Goal: Task Accomplishment & Management: Complete application form

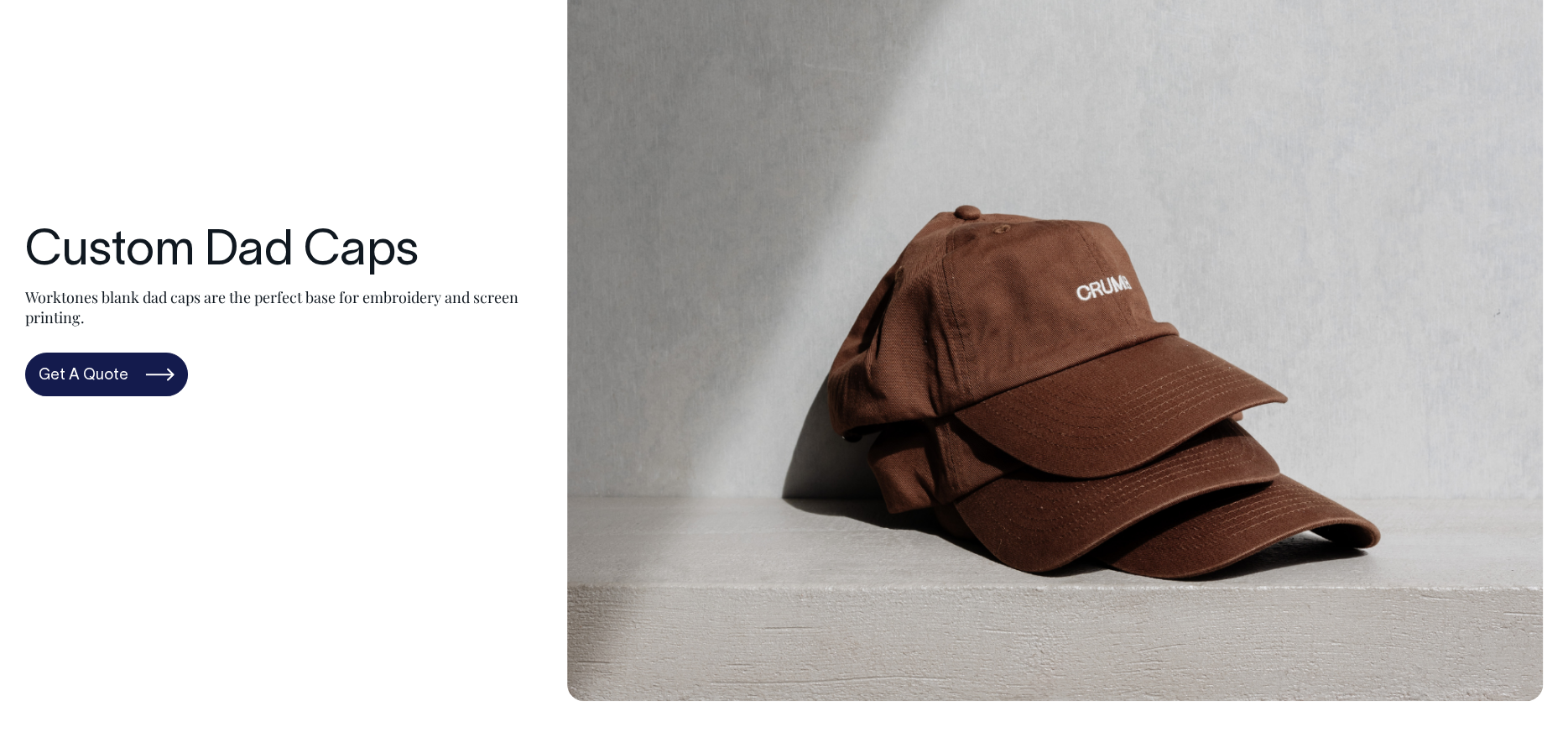
scroll to position [168, 0]
click at [130, 374] on link "Get A Quote" at bounding box center [107, 373] width 162 height 43
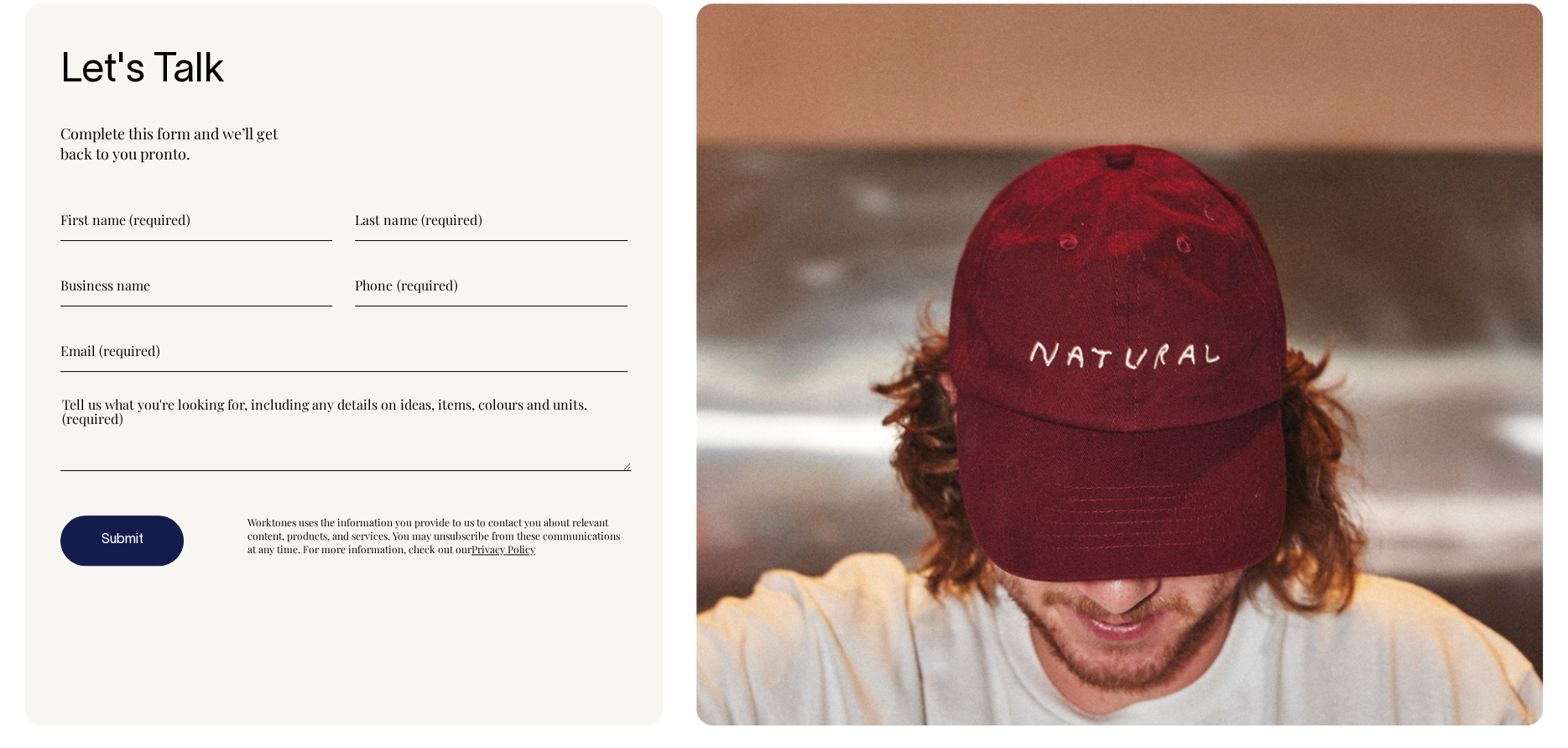
scroll to position [5161, 0]
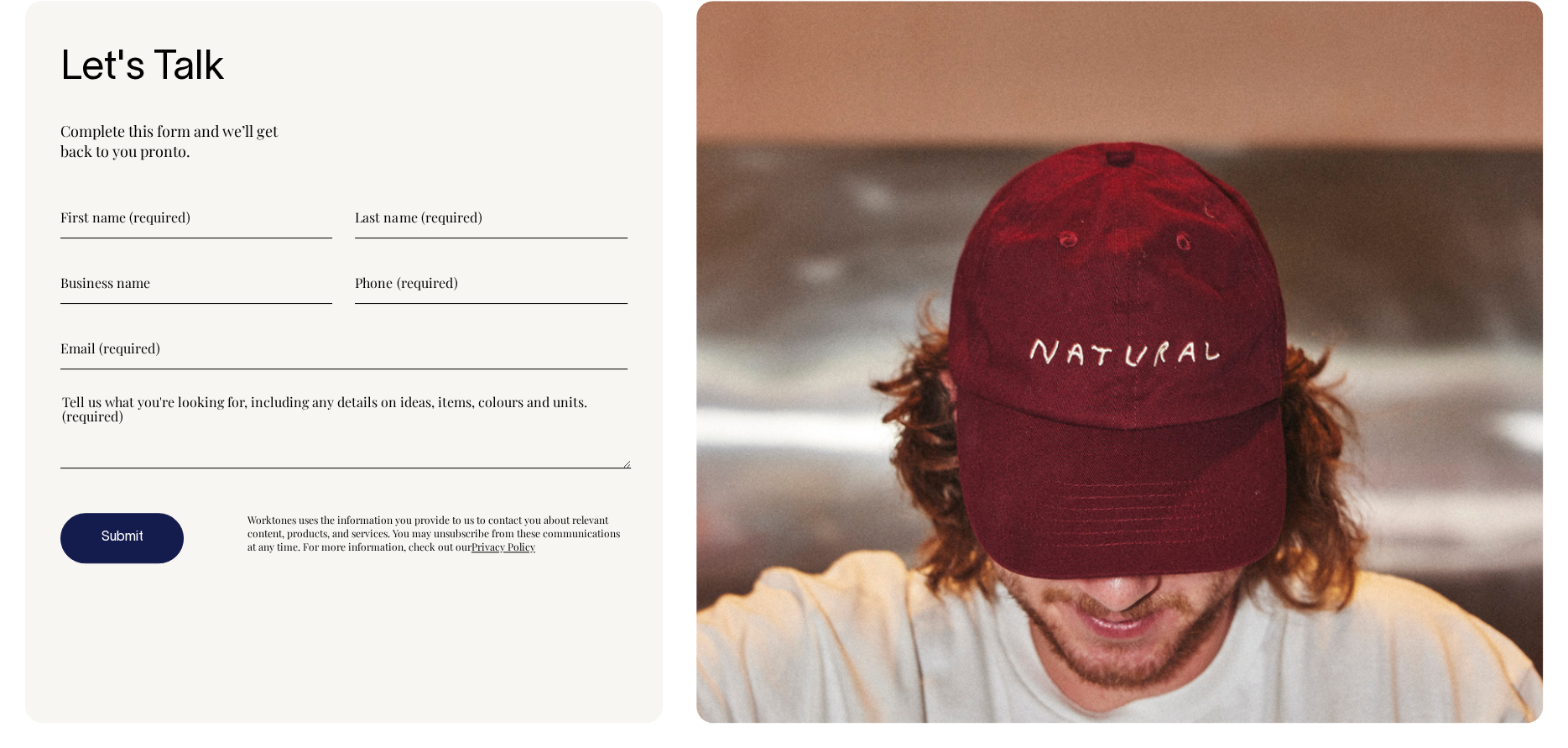
click at [171, 200] on input"] "text" at bounding box center [196, 217] width 272 height 42
click at [195, 219] on input"] "text" at bounding box center [196, 217] width 272 height 42
type input"] "[PERSON_NAME]"
type input"] "0432961851"
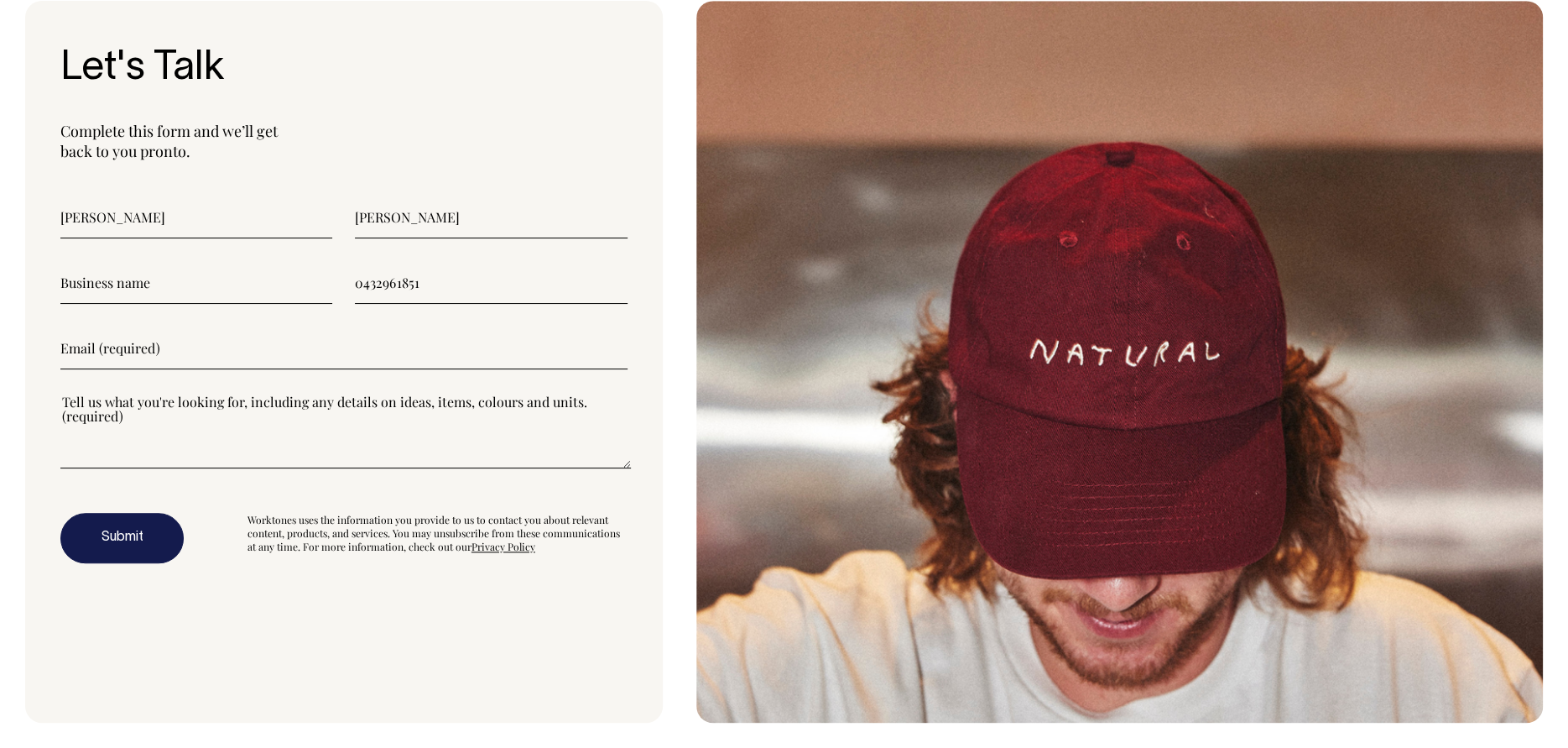
click at [176, 277] on input"] "text" at bounding box center [196, 282] width 272 height 42
type input"] "Puig"
click at [165, 351] on input"] "email" at bounding box center [344, 348] width 567 height 42
type input"] "[EMAIL_ADDRESS][DOMAIN_NAME]"
click at [322, 457] on textarea"] at bounding box center [346, 431] width 570 height 76
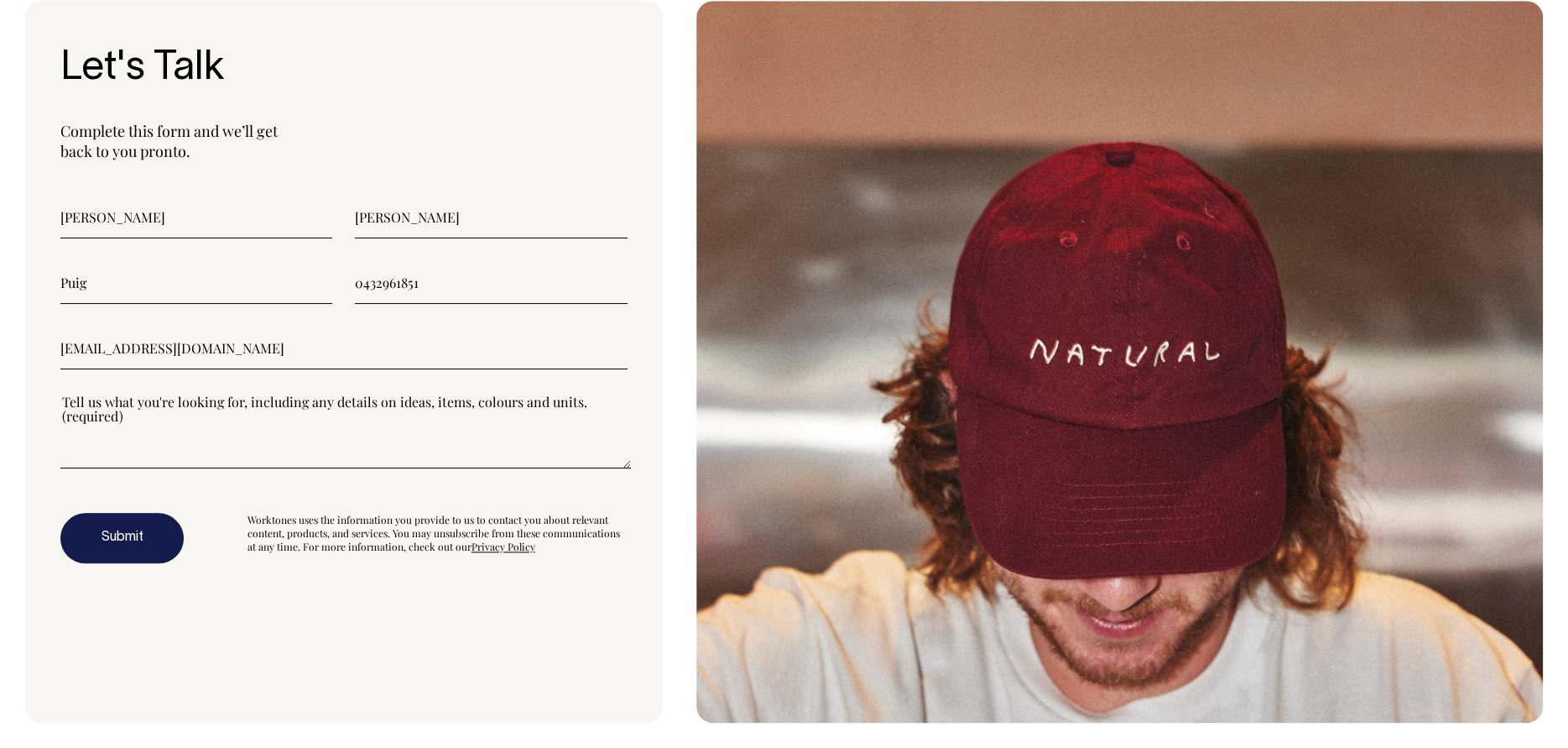
click at [325, 451] on textarea"] at bounding box center [346, 431] width 570 height 76
click at [425, 398] on textarea"] "150 personalised caps in a grey/green - pantone colour:" at bounding box center [346, 431] width 570 height 76
drag, startPoint x: 558, startPoint y: 399, endPoint x: 555, endPoint y: 416, distance: 17.3
click at [555, 416] on textarea"] "150 personalised caps in a grey/green - pantone colour: 14-6312 TPX with an emb…" at bounding box center [346, 431] width 570 height 76
click at [607, 403] on textarea"] "150 personalised caps in a grey/green - pantone colour: 14-6312 TPX with an emb…" at bounding box center [346, 431] width 570 height 76
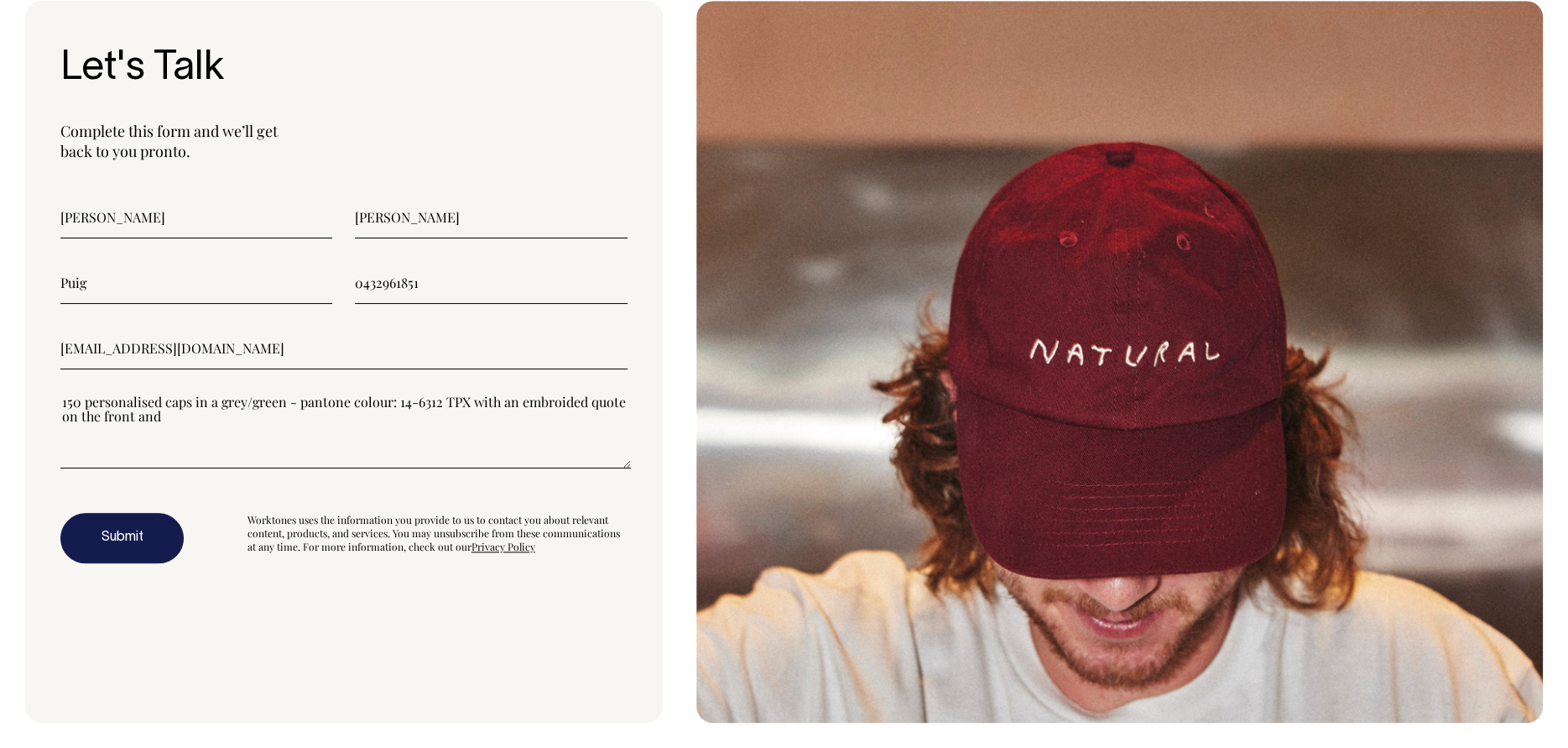
click at [607, 403] on textarea"] "150 personalised caps in a grey/green - pantone colour: 14-6312 TPX with an emb…" at bounding box center [346, 431] width 570 height 76
type textarea"] "150 personalised caps in a grey/green - pantone colour: 14-6312 TPX with an emb…"
click at [297, 348] on input"] "[EMAIL_ADDRESS][DOMAIN_NAME]" at bounding box center [344, 348] width 567 height 42
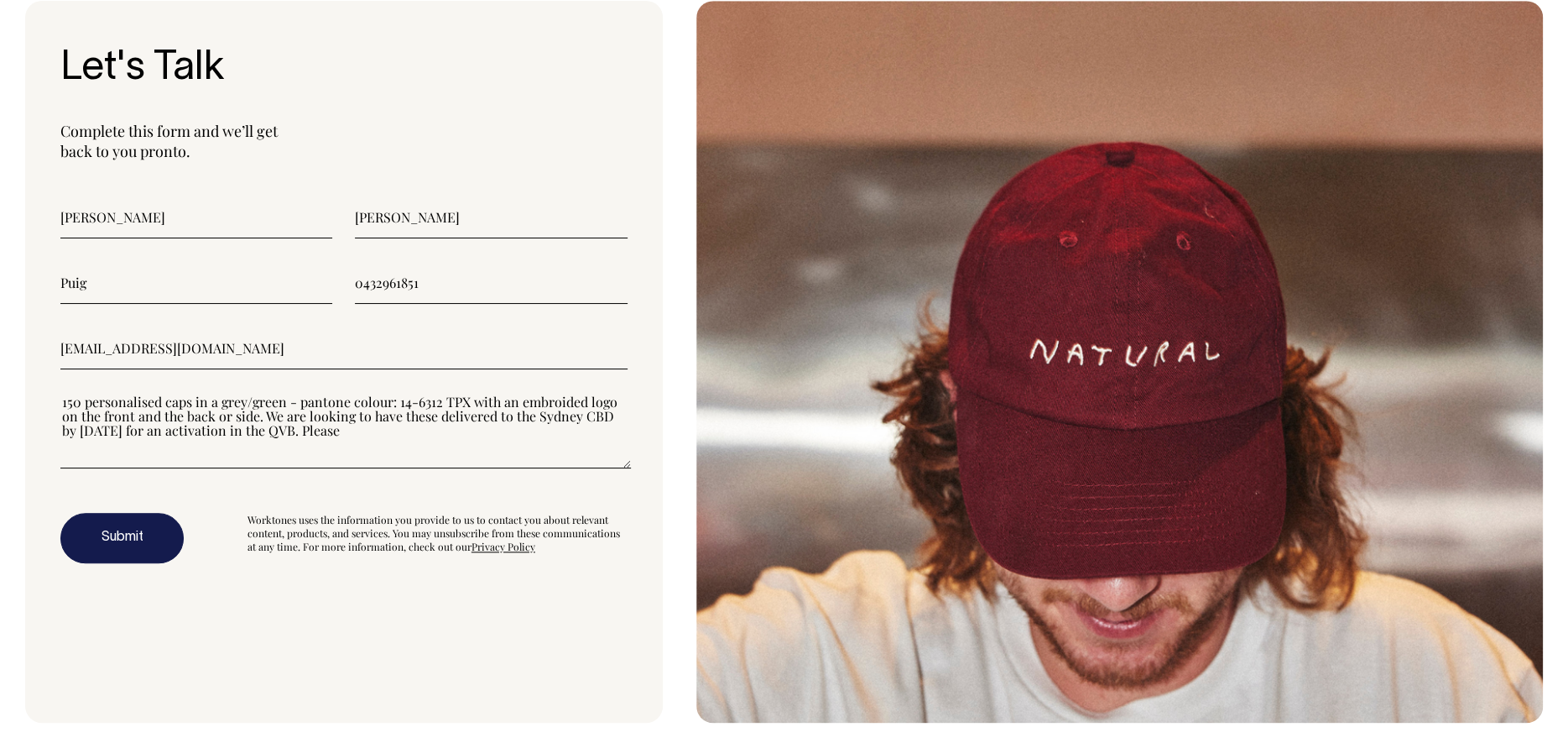
click at [297, 348] on input"] "[EMAIL_ADDRESS][DOMAIN_NAME]" at bounding box center [344, 348] width 567 height 42
type input"] "[PERSON_NAME][EMAIL_ADDRESS][PERSON_NAME][PERSON_NAME][DOMAIN_NAME]"
click at [351, 435] on textarea"] "150 personalised caps in a grey/green - pantone colour: 14-6312 TPX with an emb…" at bounding box center [346, 431] width 570 height 76
type textarea"] "150 personalised caps in a grey/green - pantone colour: 14-6312 TPX with an emb…"
click at [131, 528] on button "Submit" at bounding box center [122, 537] width 124 height 50
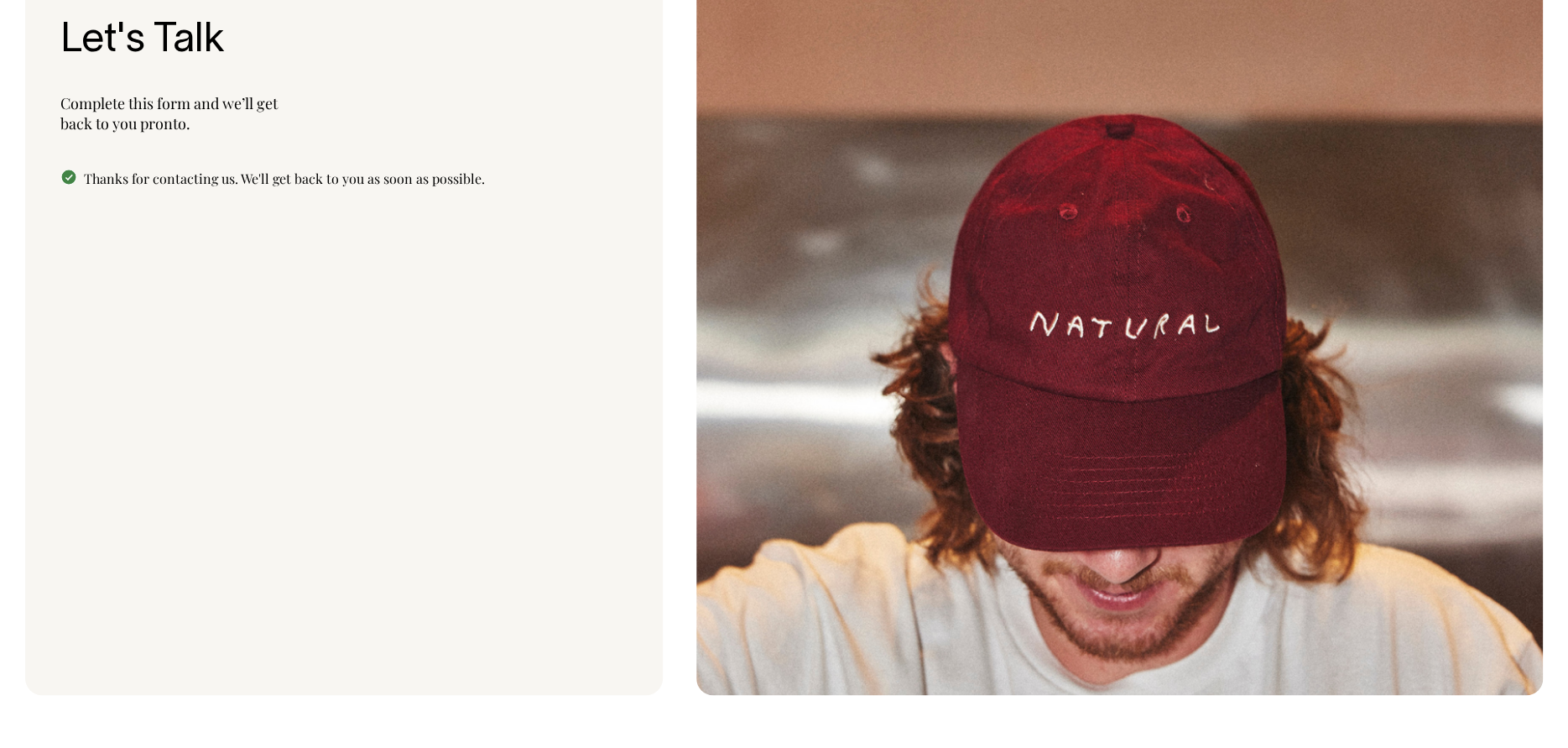
scroll to position [5189, 0]
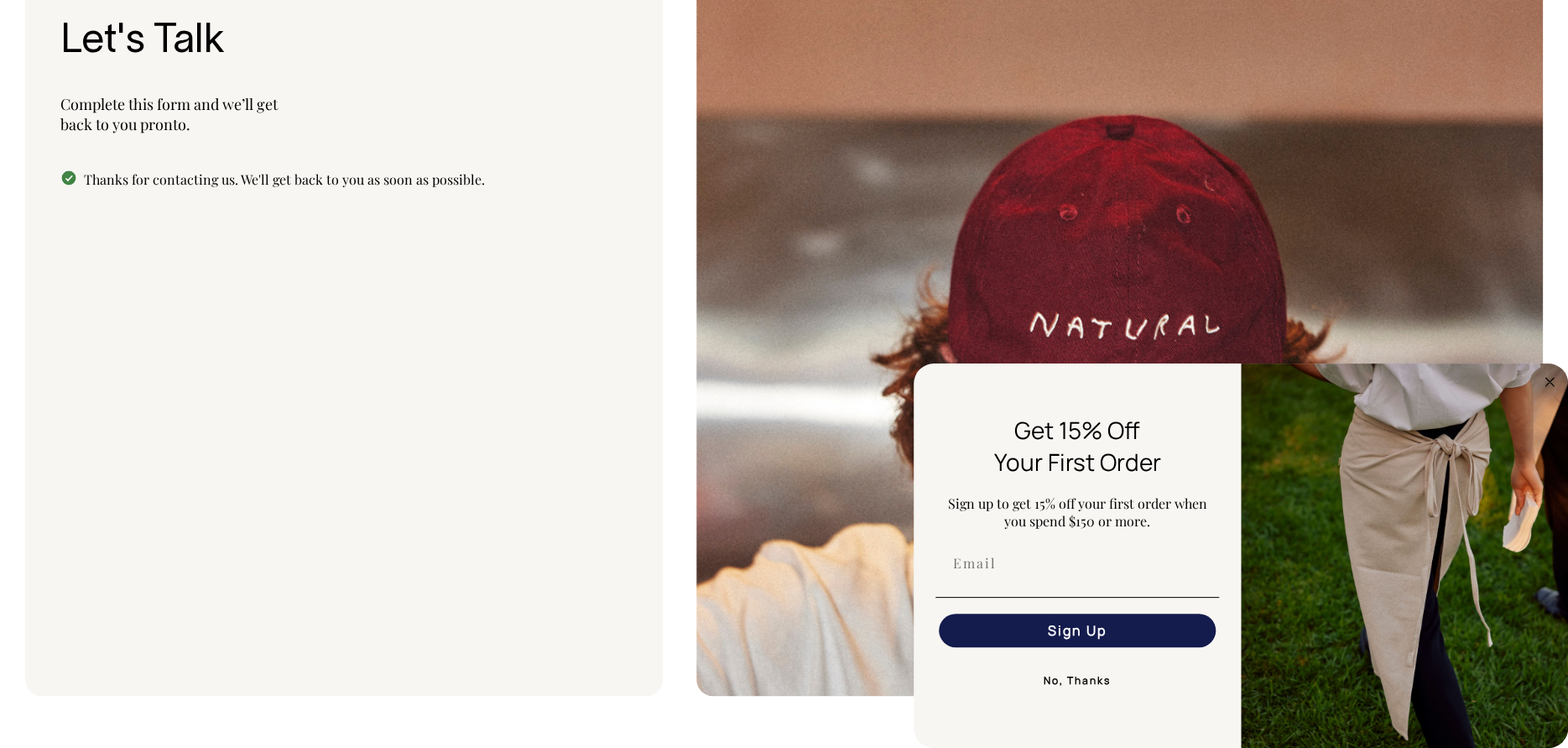
drag, startPoint x: 1172, startPoint y: 330, endPoint x: 894, endPoint y: 256, distance: 287.7
click at [1172, 330] on img at bounding box center [1120, 334] width 847 height 722
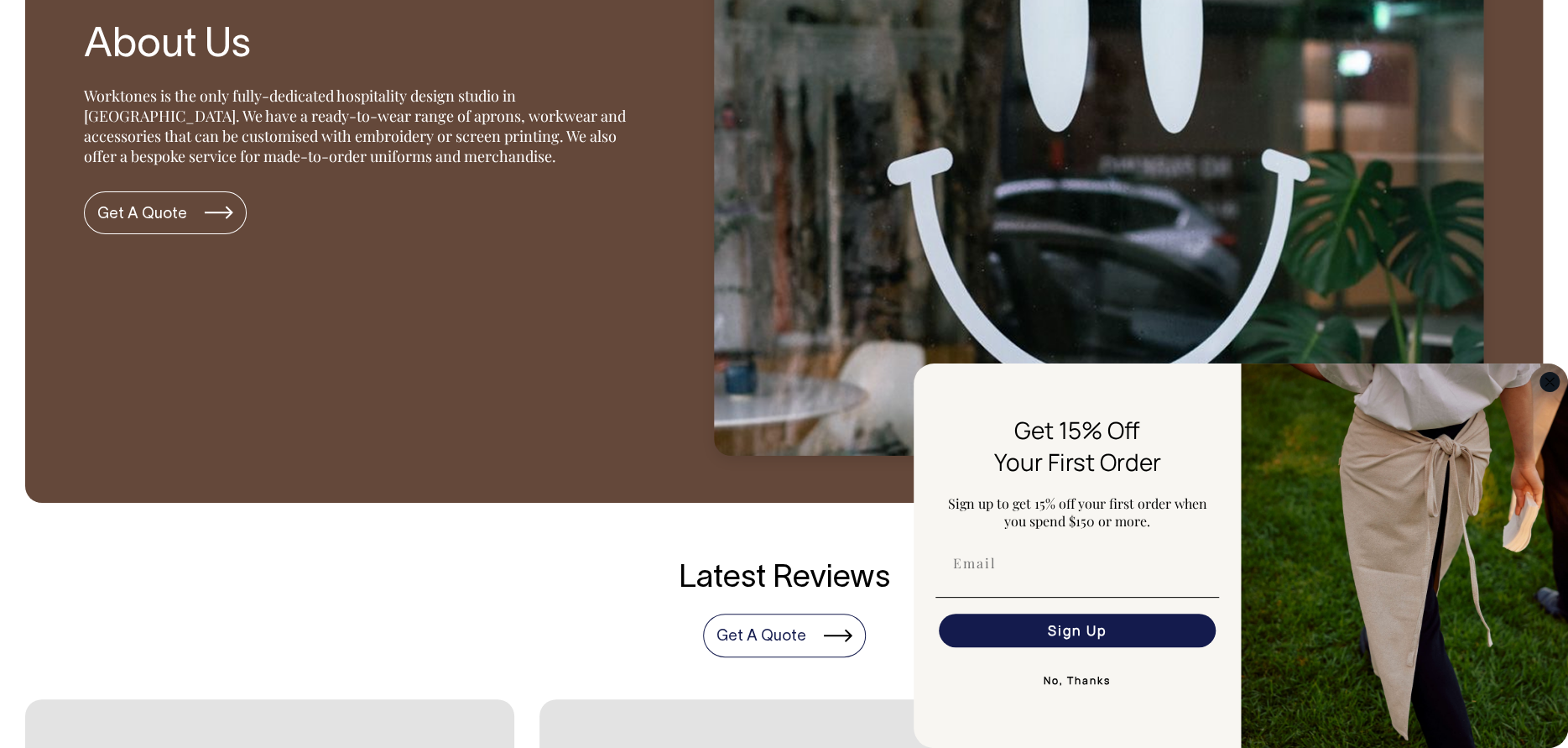
click at [1553, 378] on circle "Close dialog" at bounding box center [1550, 382] width 19 height 19
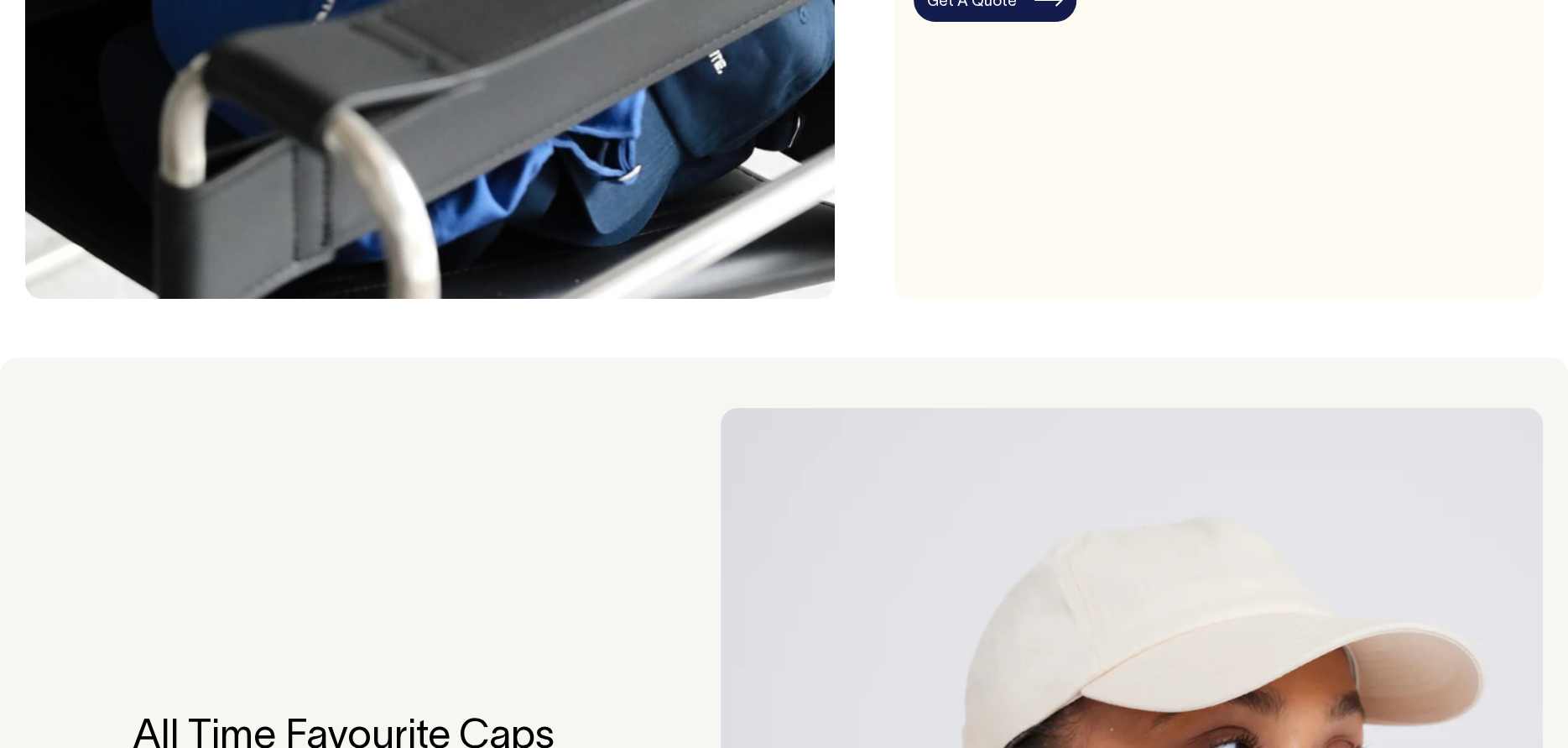
scroll to position [1494, 0]
